Goal: Transaction & Acquisition: Download file/media

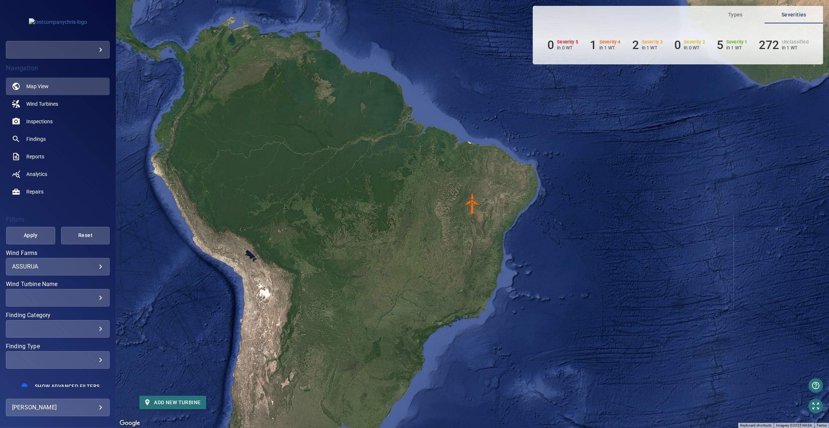
click at [65, 41] on div "​" at bounding box center [58, 50] width 104 height 18
click at [69, 45] on body "**********" at bounding box center [414, 214] width 829 height 428
click at [112, 47] on link "demo" at bounding box center [151, 49] width 92 height 13
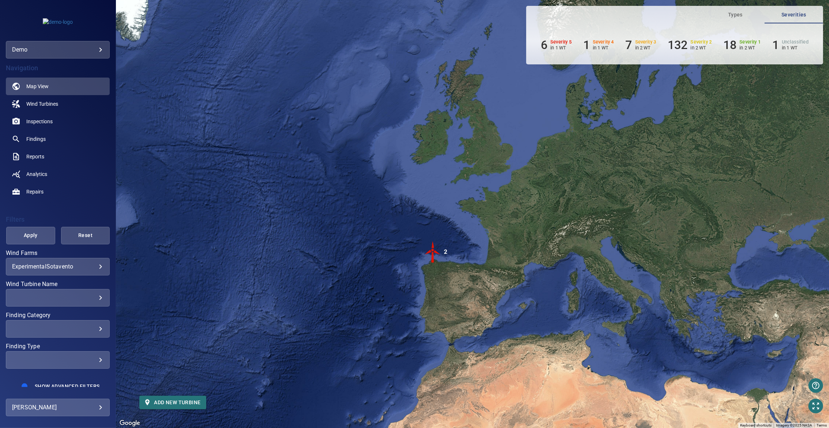
drag, startPoint x: 446, startPoint y: 121, endPoint x: 406, endPoint y: 172, distance: 64.6
click at [406, 172] on div "To activate drag with keyboard, press Alt + Enter. Once in keyboard drag state,…" at bounding box center [472, 214] width 713 height 428
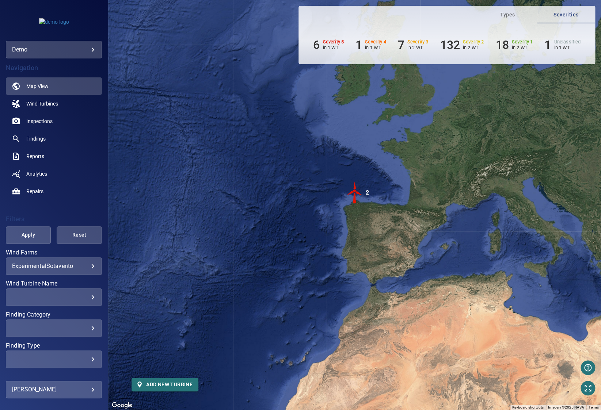
click at [71, 47] on body "**********" at bounding box center [300, 205] width 601 height 410
click at [231, 49] on div at bounding box center [300, 205] width 601 height 410
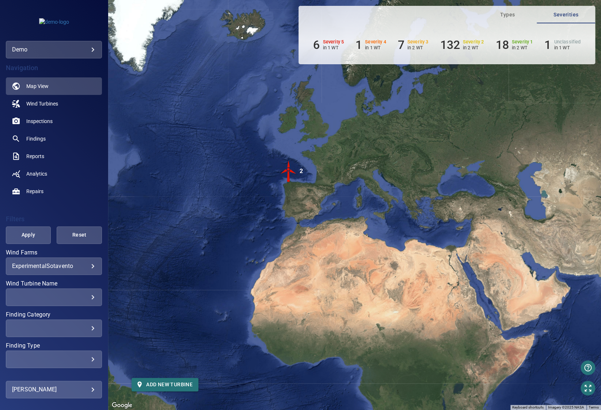
click at [22, 269] on body "**********" at bounding box center [300, 205] width 601 height 410
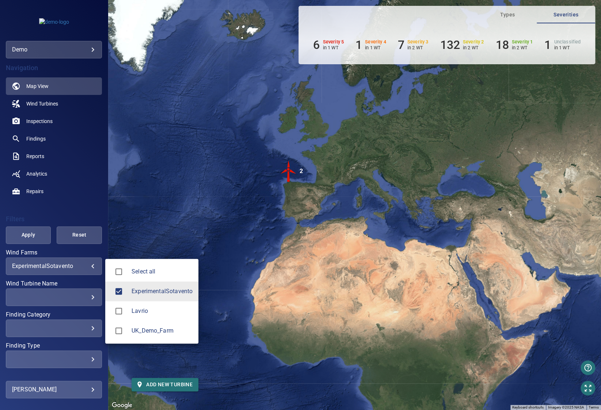
click at [160, 278] on li "Select all" at bounding box center [151, 272] width 93 height 20
type input "**********"
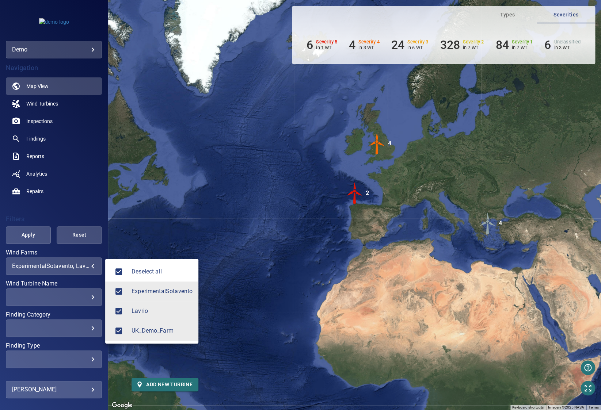
click at [217, 200] on div at bounding box center [300, 205] width 601 height 410
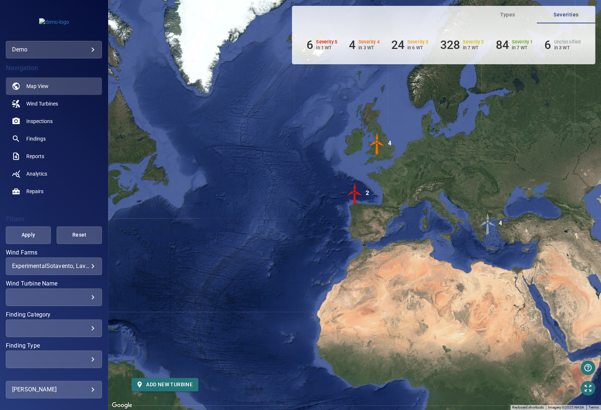
drag, startPoint x: 386, startPoint y: 180, endPoint x: 366, endPoint y: 189, distance: 21.1
click at [366, 189] on div "To activate drag with keyboard, press Alt + Enter. Once in keyboard drag state,…" at bounding box center [354, 205] width 493 height 410
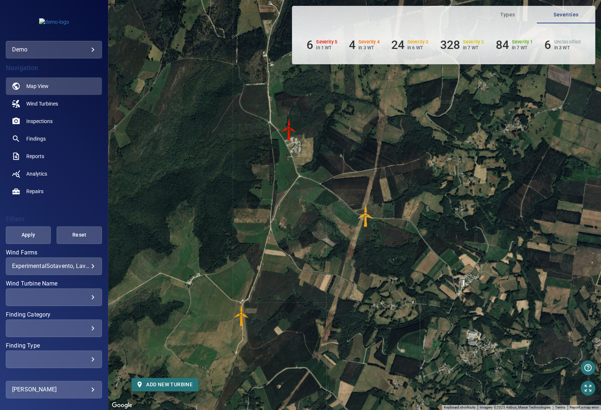
drag, startPoint x: 224, startPoint y: 180, endPoint x: 239, endPoint y: 166, distance: 21.2
click at [239, 166] on div "To activate drag with keyboard, press Alt + Enter. Once in keyboard drag state,…" at bounding box center [354, 205] width 493 height 410
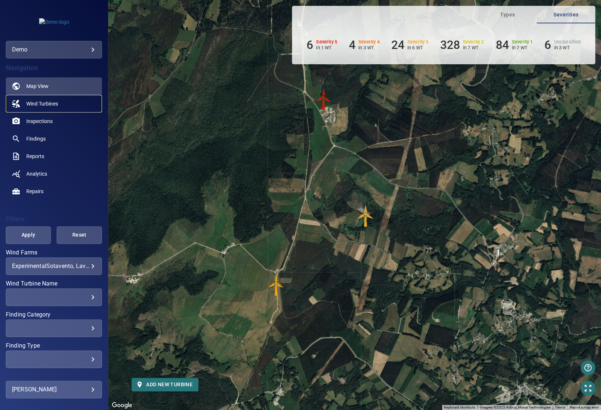
click at [62, 109] on link "Wind Turbines" at bounding box center [54, 104] width 96 height 18
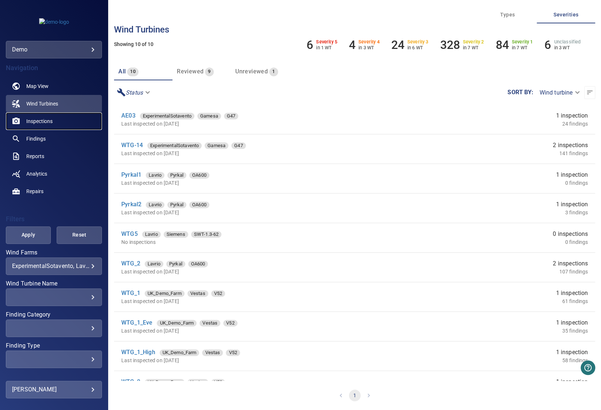
click at [34, 125] on link "Inspections" at bounding box center [54, 122] width 96 height 18
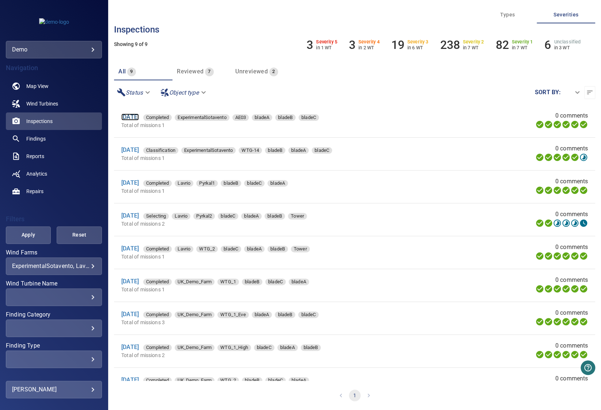
click at [139, 118] on link "[DATE]" at bounding box center [130, 117] width 18 height 7
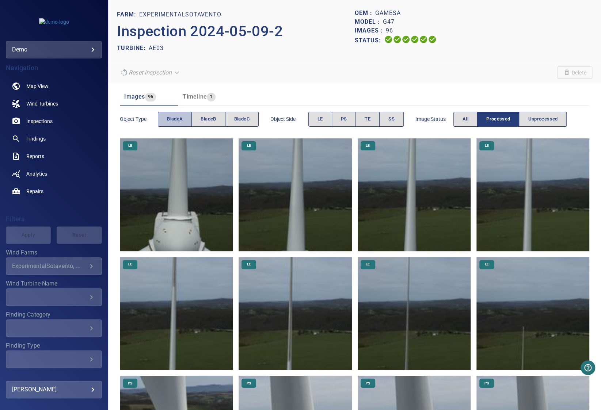
click at [178, 119] on span "bladeA" at bounding box center [175, 119] width 16 height 8
click at [204, 118] on span "bladeB" at bounding box center [208, 119] width 15 height 8
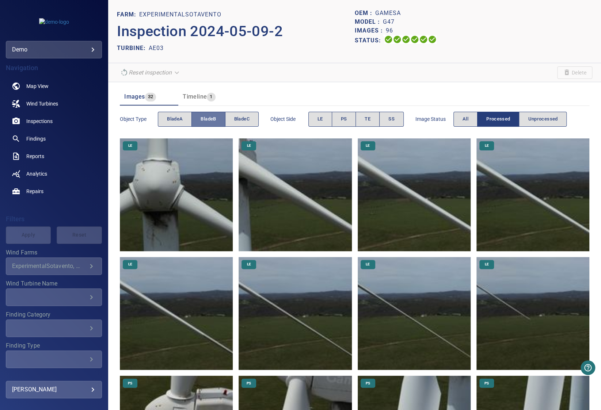
click at [204, 118] on span "bladeB" at bounding box center [208, 119] width 15 height 8
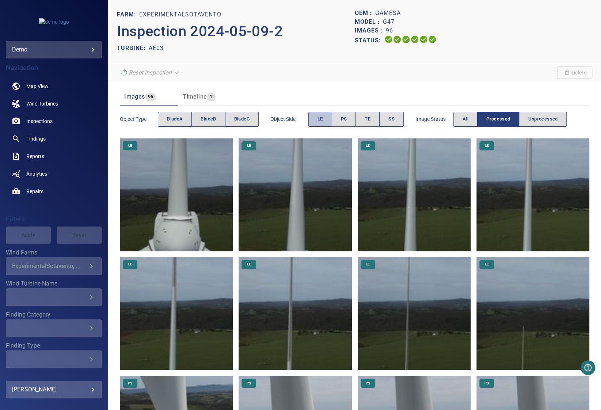
click at [317, 117] on button "LE" at bounding box center [320, 119] width 24 height 15
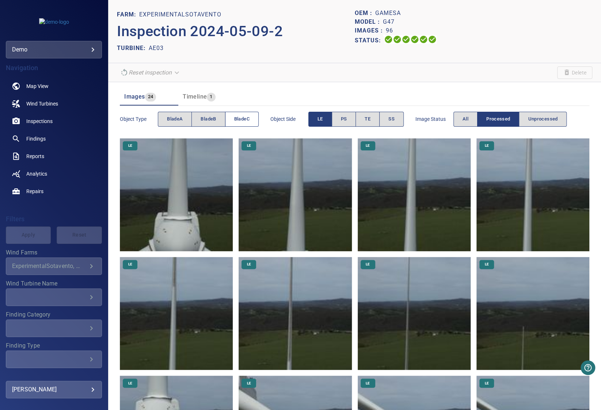
click at [235, 122] on span "bladeC" at bounding box center [241, 119] width 15 height 8
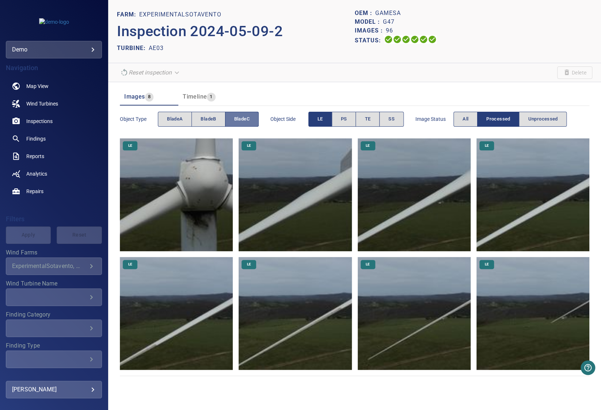
click at [244, 120] on span "bladeC" at bounding box center [241, 119] width 15 height 8
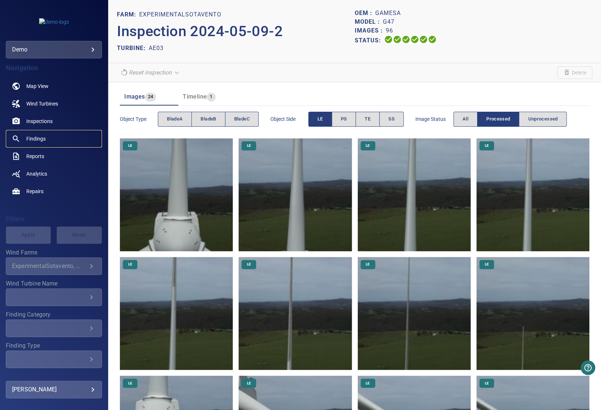
click at [31, 137] on span "Findings" at bounding box center [35, 138] width 19 height 7
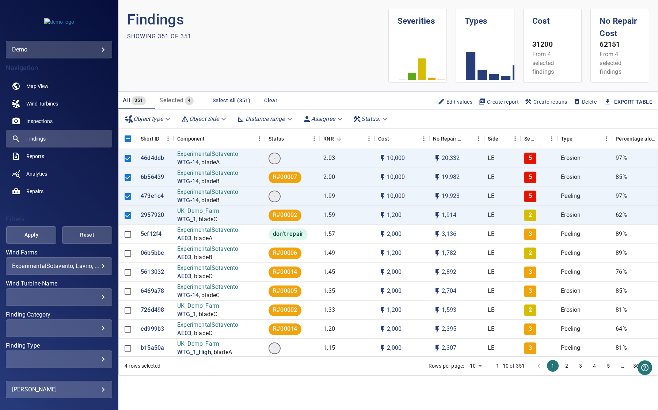
click at [498, 103] on span "Create report" at bounding box center [498, 102] width 41 height 8
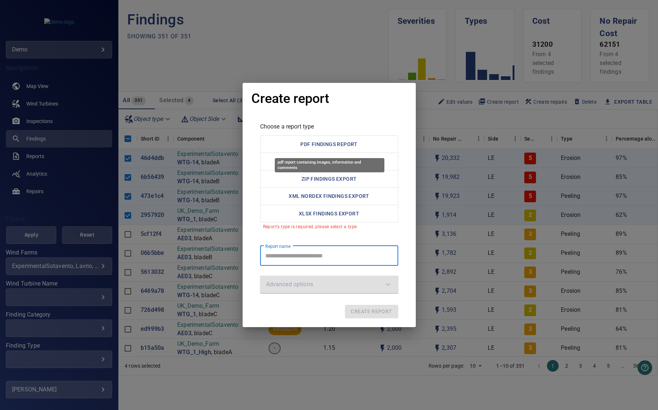
click at [306, 139] on button "PDF Findings Report" at bounding box center [329, 145] width 138 height 18
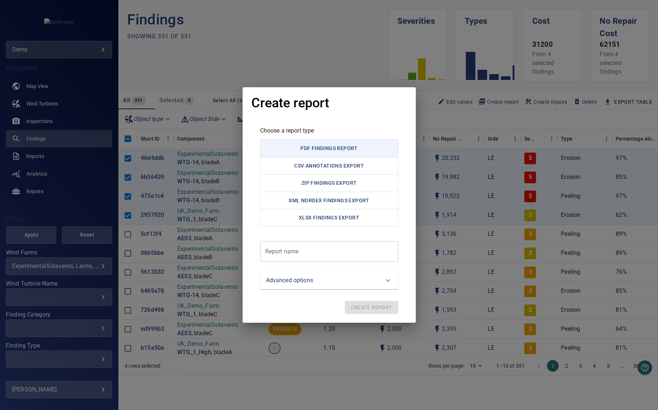
click at [307, 39] on div "Create report Choose a report type PDF Findings Report CSV Annotations Export Z…" at bounding box center [329, 205] width 658 height 410
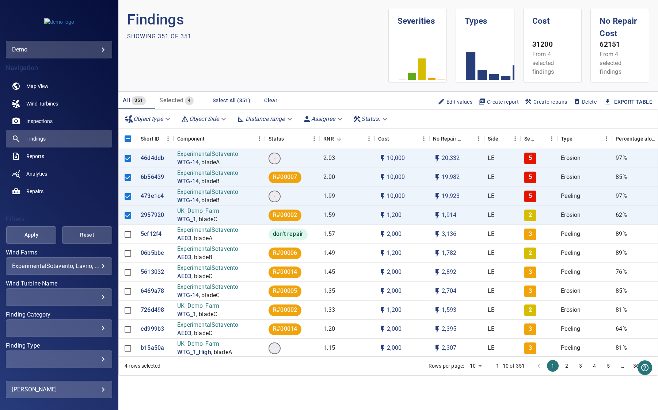
click at [538, 102] on span "Create repairs" at bounding box center [546, 102] width 43 height 8
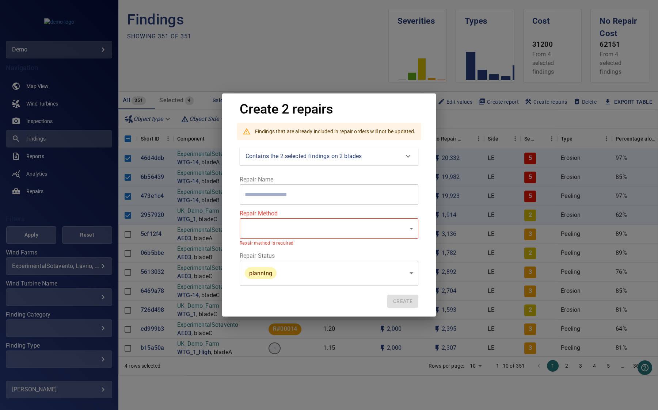
click at [453, 105] on div "Create 2 repairs Findings that are already included in repair orders will not b…" at bounding box center [329, 205] width 658 height 410
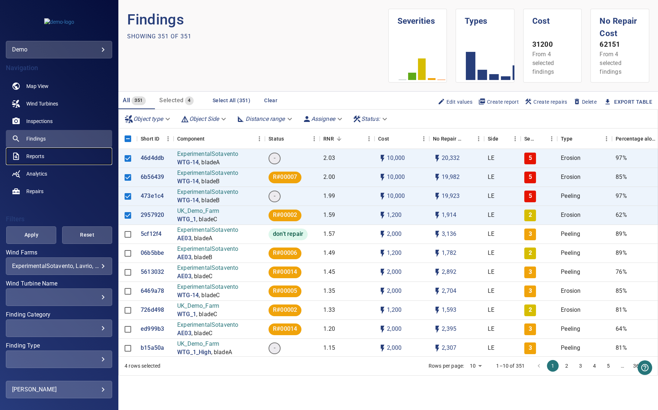
click at [38, 158] on span "Reports" at bounding box center [35, 156] width 18 height 7
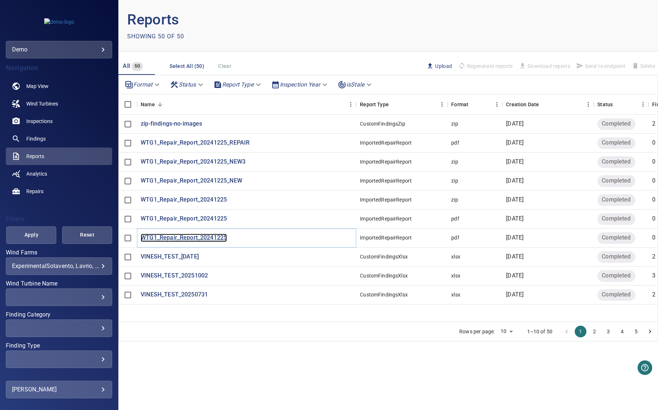
click at [198, 239] on p "WTG1_Repair_Report_20241225" at bounding box center [184, 238] width 86 height 8
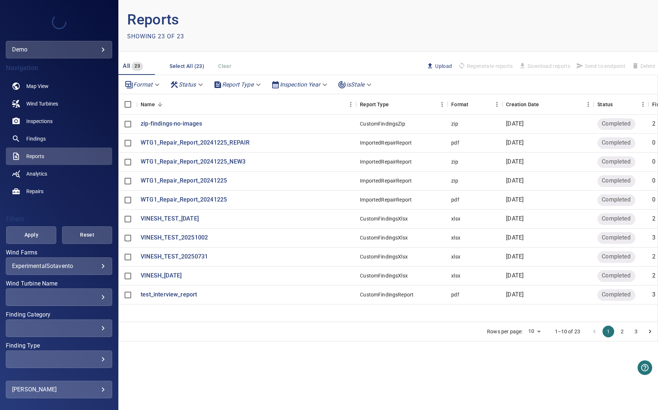
click at [622, 329] on button "2" at bounding box center [623, 332] width 12 height 12
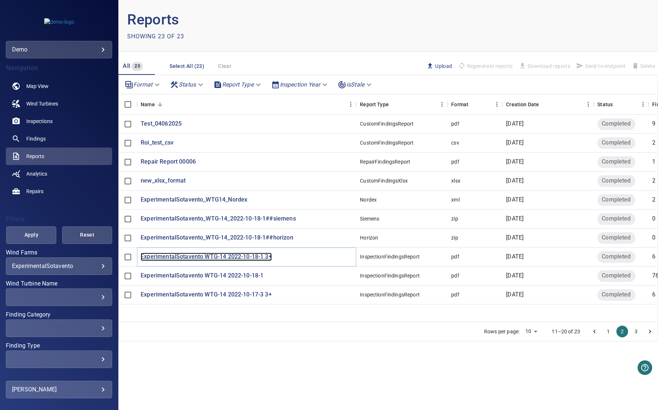
click at [216, 255] on p "ExperimentalSotavento WTG-14 2022-10-18-1 3+" at bounding box center [206, 257] width 131 height 8
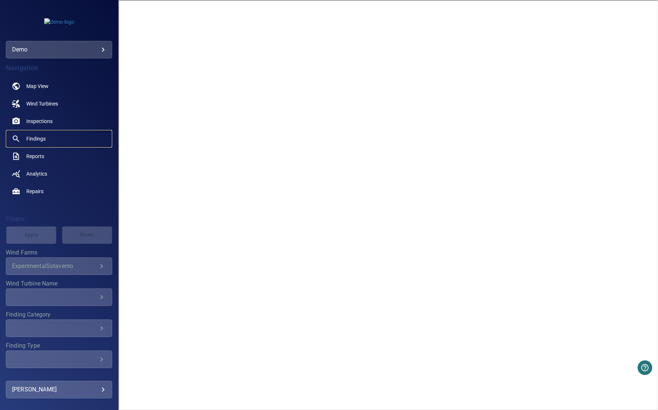
click at [22, 140] on link "Findings" at bounding box center [59, 139] width 106 height 18
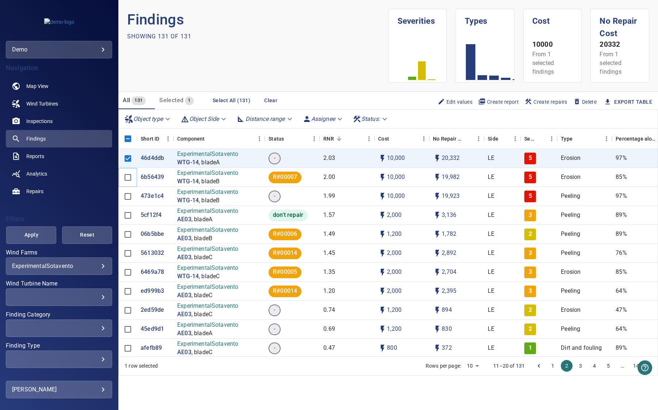
click at [127, 168] on div at bounding box center [128, 177] width 18 height 19
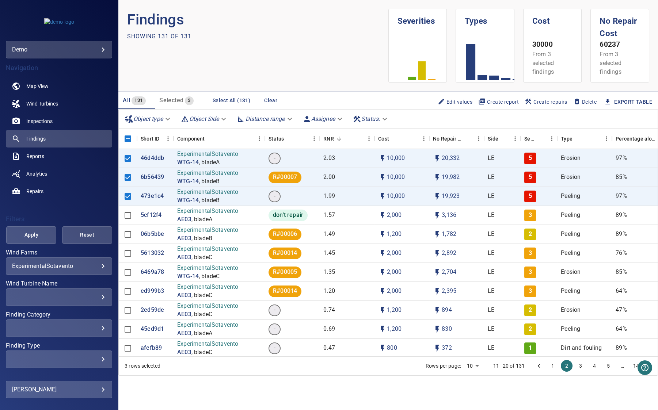
click at [504, 98] on span "Create report" at bounding box center [498, 102] width 41 height 8
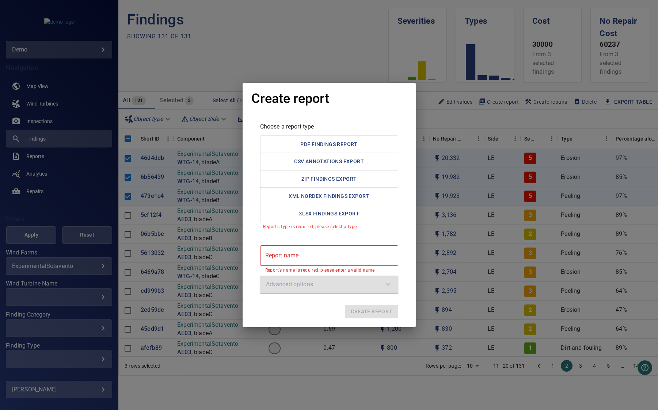
click at [443, 49] on div "Create report Choose a report type PDF Findings Report CSV Annotations Export Z…" at bounding box center [329, 205] width 658 height 410
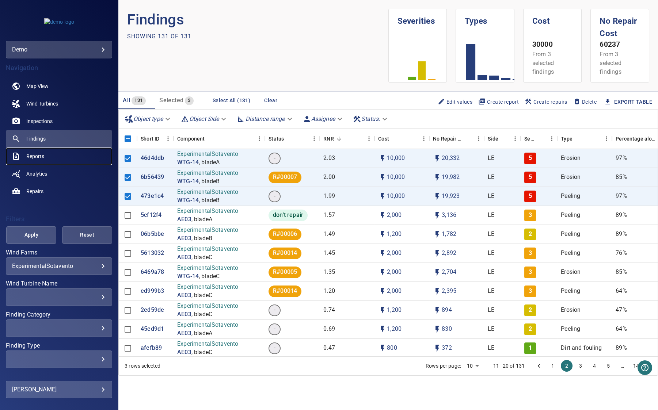
click at [38, 160] on link "Reports" at bounding box center [59, 157] width 106 height 18
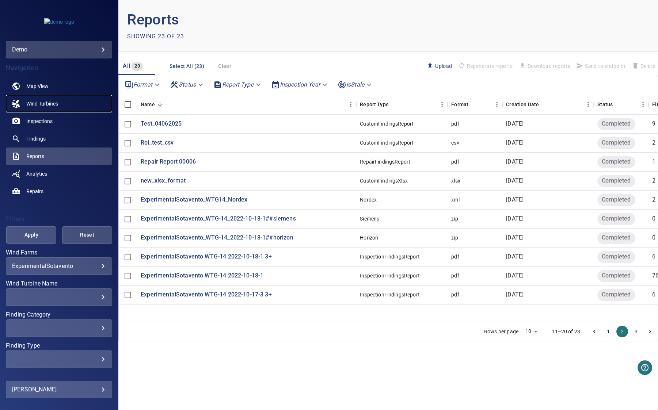
click at [58, 108] on link "Wind Turbines" at bounding box center [59, 104] width 106 height 18
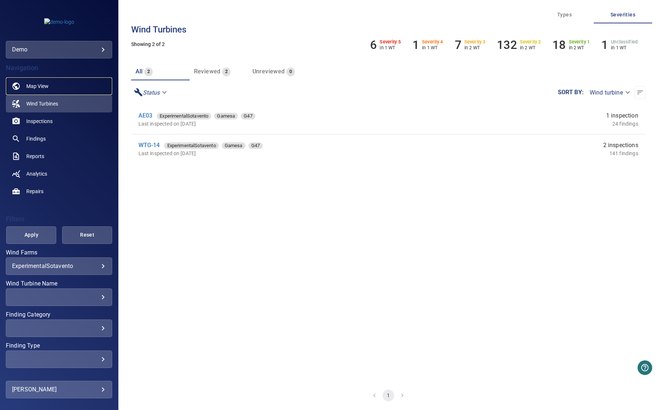
click at [54, 82] on link "Map View" at bounding box center [59, 86] width 106 height 18
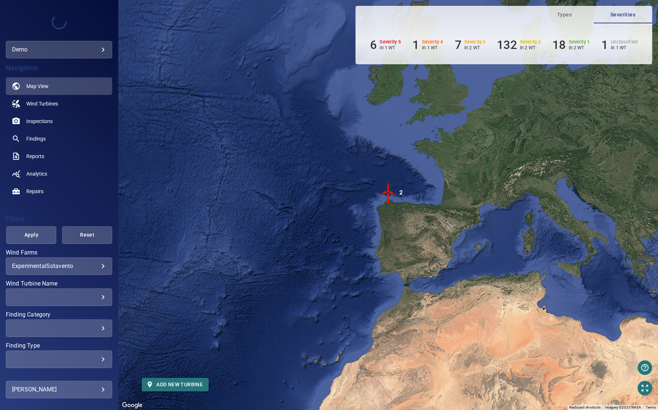
click at [388, 192] on img "2" at bounding box center [389, 193] width 22 height 22
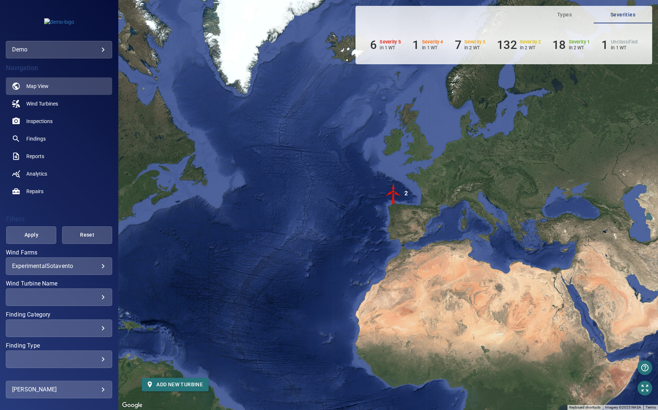
click at [394, 196] on img "2" at bounding box center [394, 194] width 22 height 22
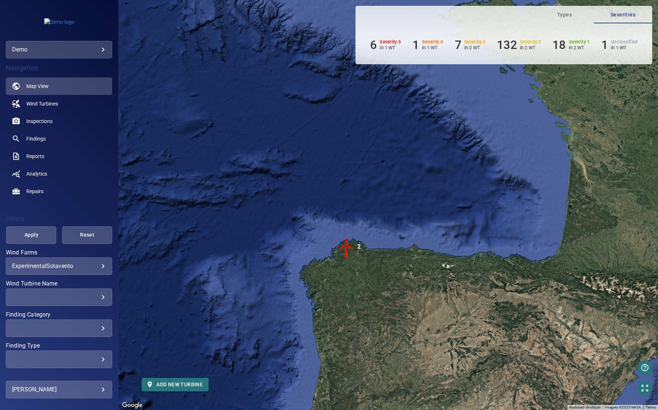
click at [348, 248] on img "2" at bounding box center [347, 247] width 22 height 22
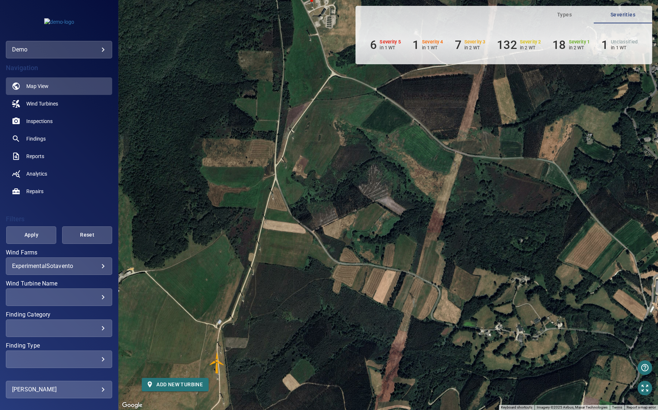
drag, startPoint x: 406, startPoint y: 227, endPoint x: 296, endPoint y: 213, distance: 110.8
click at [296, 213] on div "To navigate, press the arrow keys. To activate drag with keyboard, press Alt + …" at bounding box center [388, 205] width 540 height 410
click at [29, 141] on span "Findings" at bounding box center [35, 138] width 19 height 7
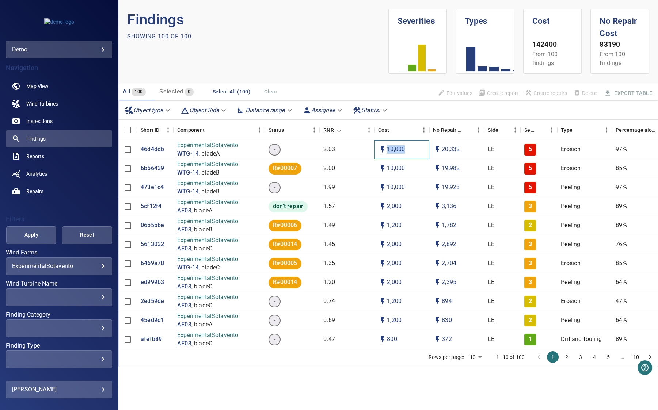
drag, startPoint x: 387, startPoint y: 147, endPoint x: 407, endPoint y: 148, distance: 20.5
click at [407, 148] on div "10,000" at bounding box center [402, 149] width 55 height 19
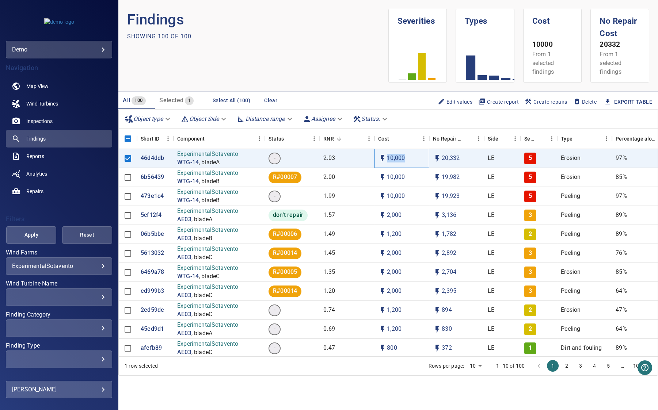
click at [397, 149] on div "10,000" at bounding box center [402, 158] width 55 height 19
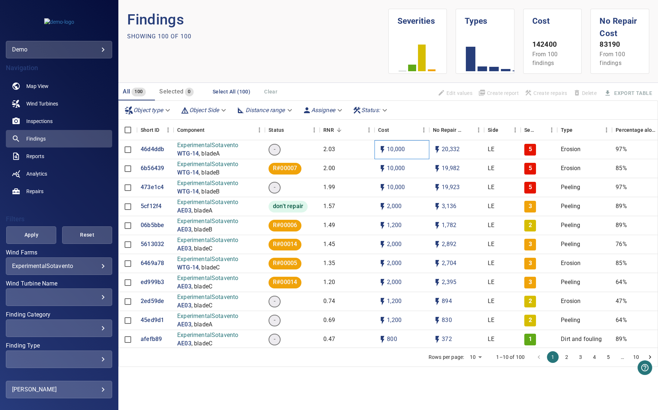
click at [398, 156] on div "10,000" at bounding box center [402, 149] width 55 height 19
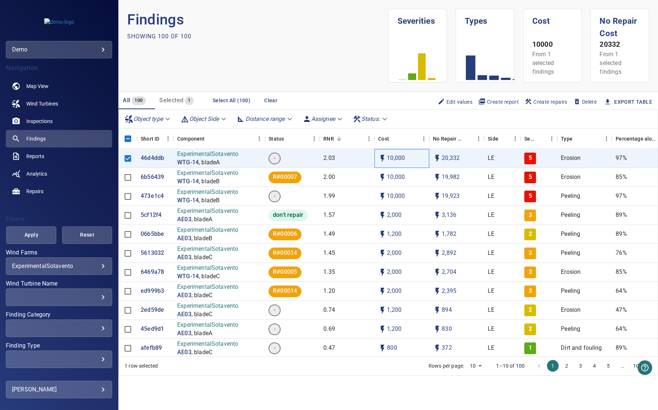
click at [397, 154] on p "10,000" at bounding box center [396, 158] width 18 height 8
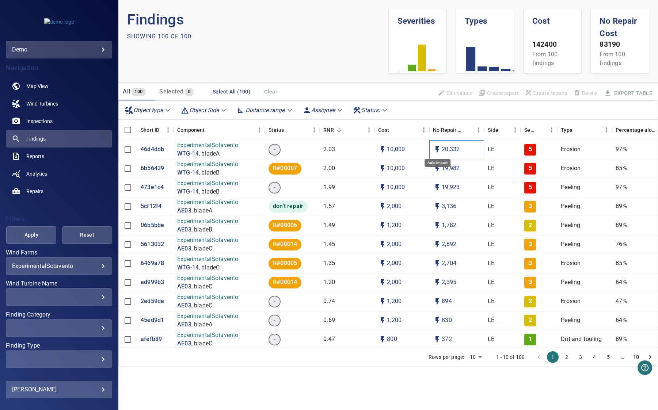
click at [436, 149] on icon at bounding box center [438, 149] width 4 height 7
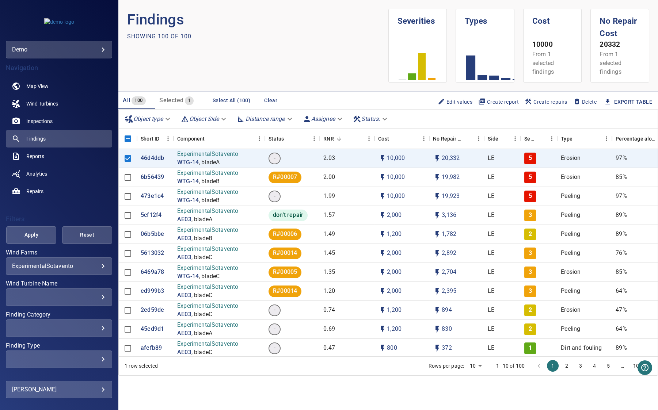
click at [463, 101] on span "Edit values" at bounding box center [455, 102] width 35 height 8
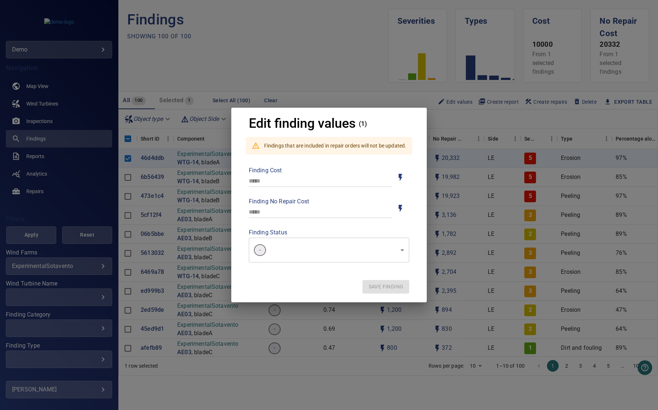
click at [405, 177] on icon "Toggle for auto / manual values" at bounding box center [400, 177] width 9 height 9
click at [272, 181] on input "***" at bounding box center [320, 181] width 143 height 12
type input "*****"
click at [395, 253] on body "**********" at bounding box center [329, 205] width 658 height 410
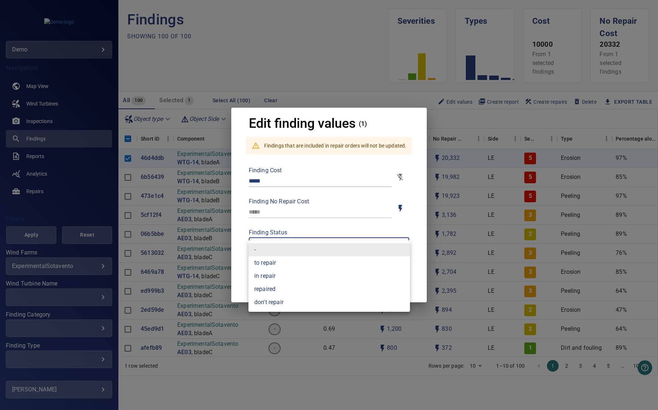
click at [406, 153] on div at bounding box center [329, 205] width 658 height 410
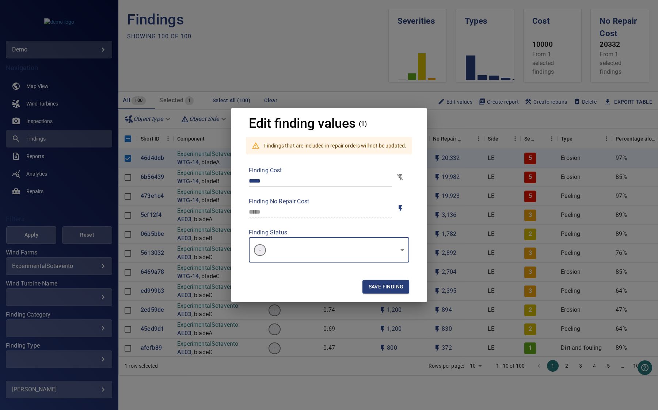
click at [394, 285] on span "Save finding" at bounding box center [385, 287] width 35 height 9
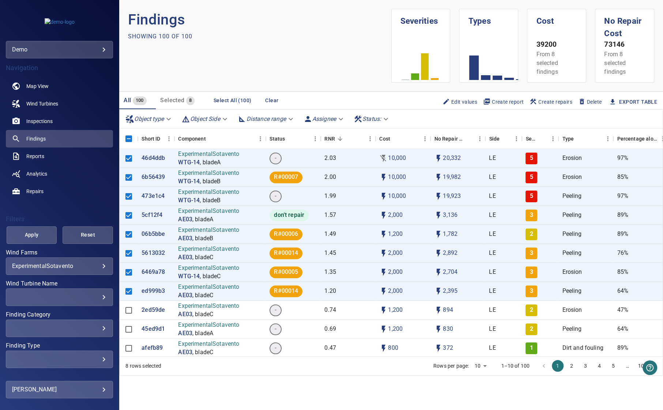
click at [169, 36] on p "Showing 100 of 100" at bounding box center [160, 36] width 64 height 9
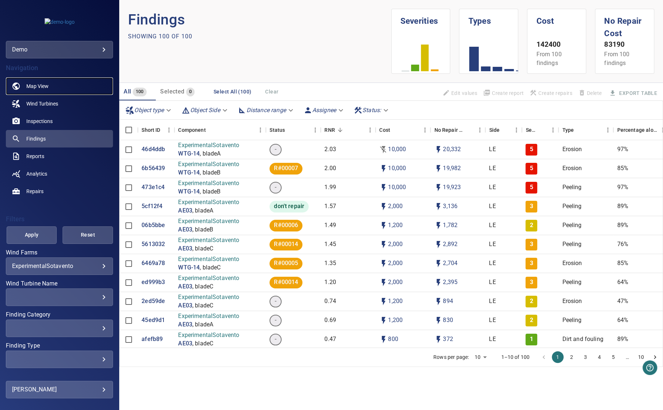
click at [31, 85] on span "Map View" at bounding box center [37, 86] width 22 height 7
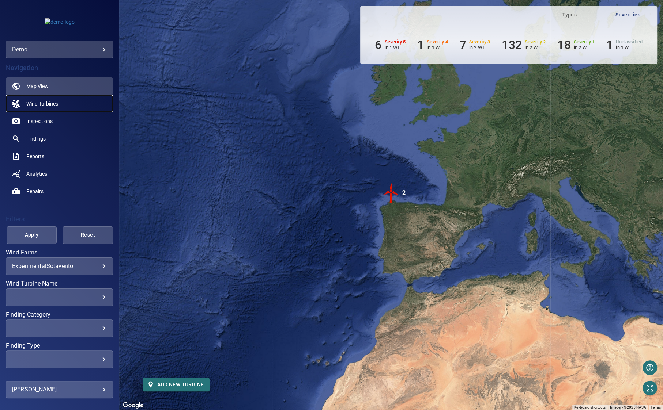
click at [47, 105] on span "Wind Turbines" at bounding box center [42, 103] width 32 height 7
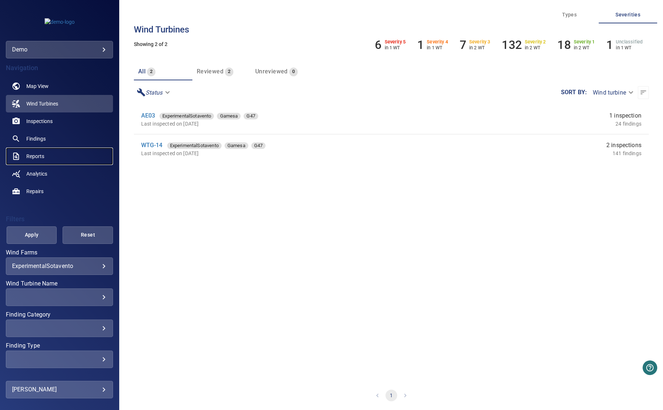
click at [46, 157] on link "Reports" at bounding box center [59, 157] width 107 height 18
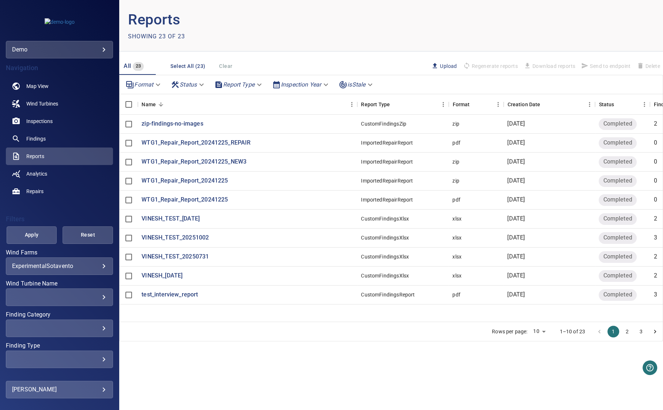
click at [245, 83] on body "**********" at bounding box center [331, 205] width 663 height 410
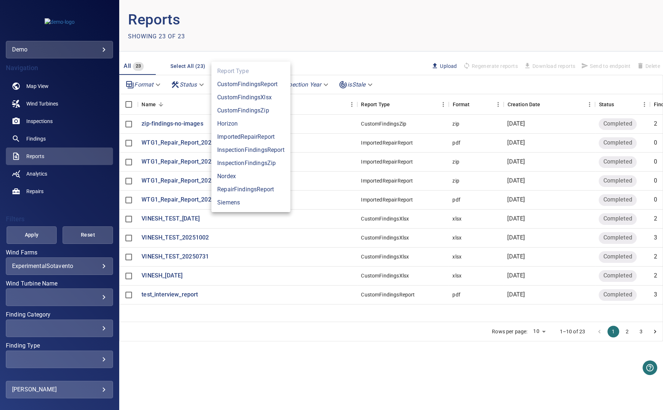
click at [245, 114] on li "CustomFindingsZip" at bounding box center [250, 110] width 79 height 13
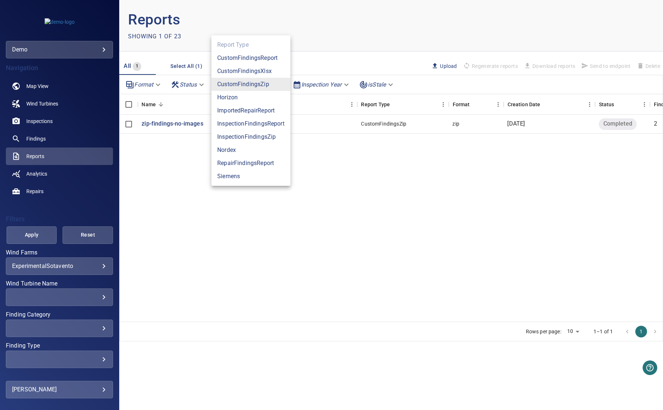
click at [246, 88] on body "**********" at bounding box center [331, 205] width 663 height 410
click at [250, 119] on li "InspectionFindingsReport" at bounding box center [250, 123] width 79 height 13
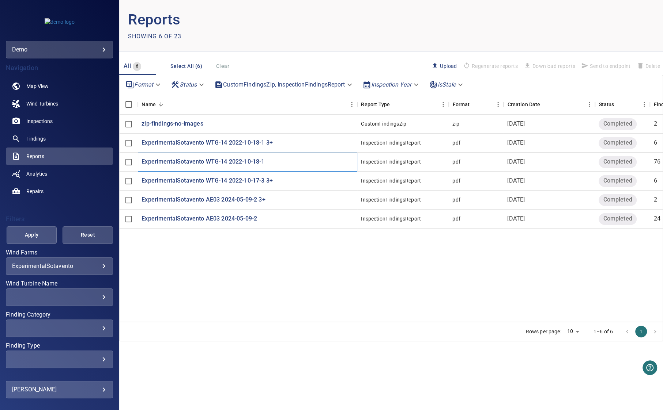
click at [249, 155] on div "ExperimentalSotavento WTG-14 2022-10-18-1" at bounding box center [247, 162] width 219 height 19
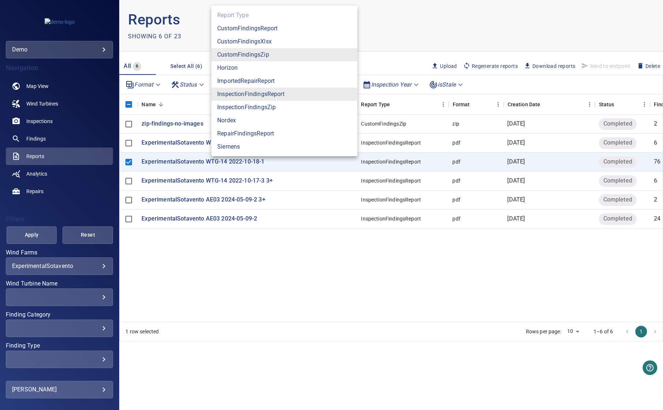
click at [266, 80] on body "**********" at bounding box center [331, 205] width 663 height 410
click at [272, 95] on li "InspectionFindingsReport" at bounding box center [284, 94] width 146 height 13
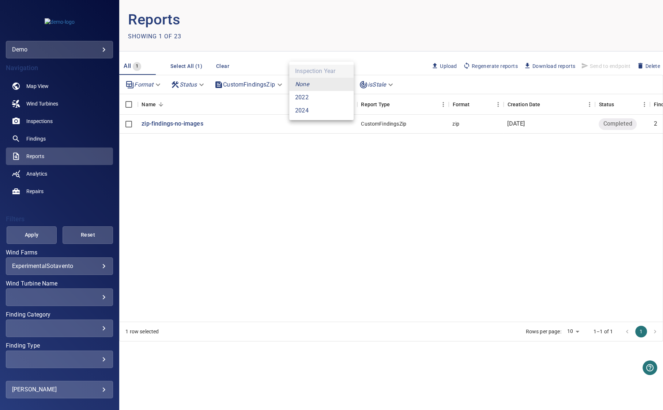
click at [318, 78] on body "**********" at bounding box center [331, 205] width 663 height 410
click at [318, 105] on li "2024" at bounding box center [321, 110] width 64 height 13
type input "****"
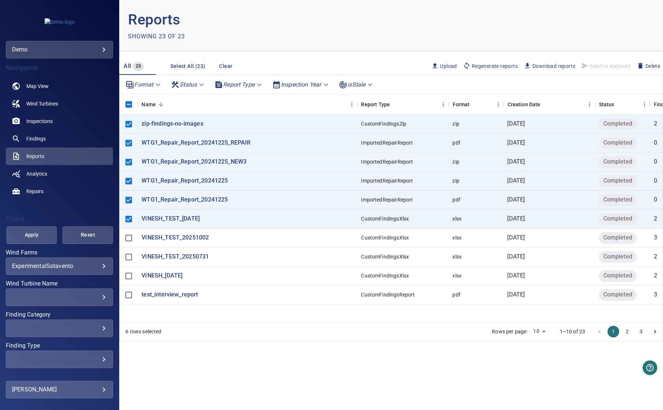
click at [554, 68] on span "Download reports" at bounding box center [549, 66] width 52 height 8
